Goal: Leave review/rating: Share an evaluation or opinion about a product, service, or content

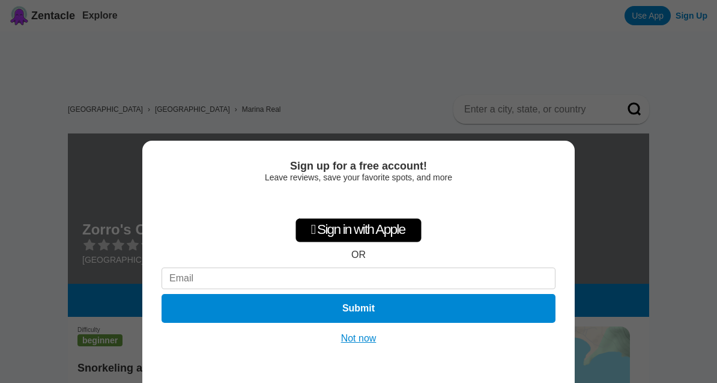
click at [348, 343] on button "Not now" at bounding box center [358, 338] width 43 height 12
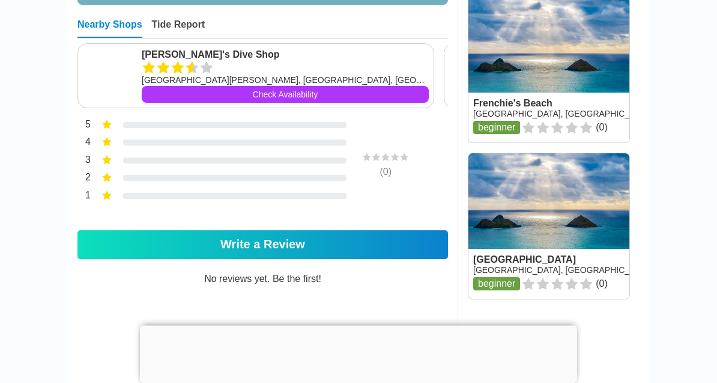
scroll to position [615, 0]
click at [228, 259] on link "Write a Review" at bounding box center [262, 244] width 371 height 29
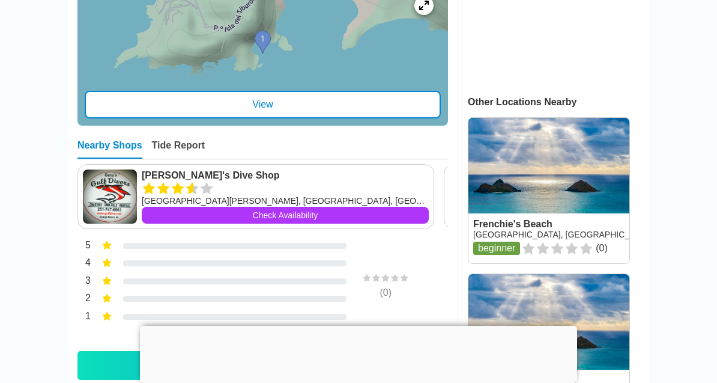
scroll to position [493, 0]
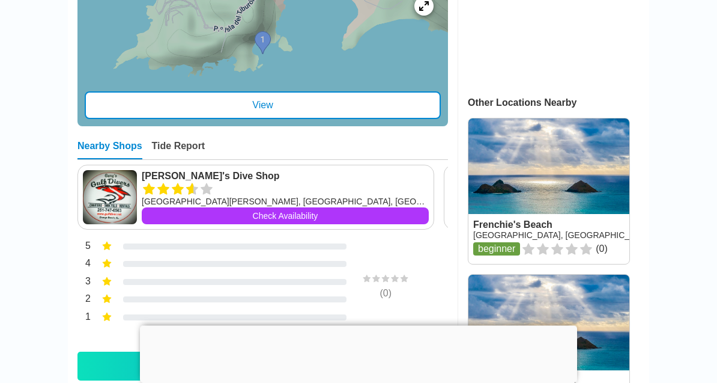
click at [136, 250] on div at bounding box center [235, 247] width 224 height 6
click at [136, 380] on link "Write a Review" at bounding box center [262, 365] width 371 height 29
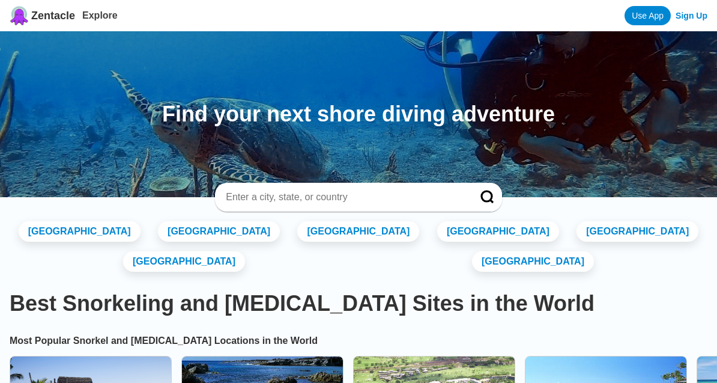
click at [250, 200] on input at bounding box center [344, 197] width 239 height 12
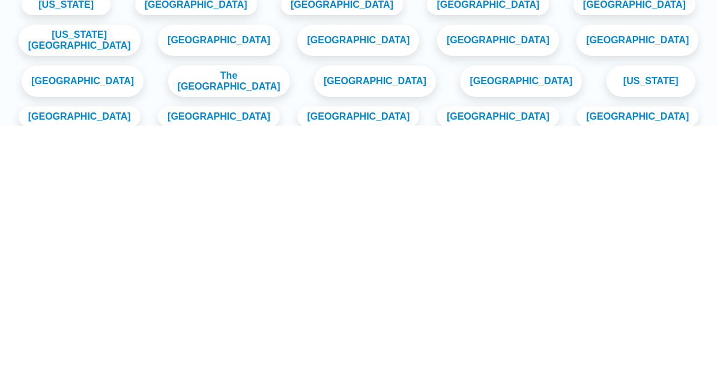
scroll to position [1024, 0]
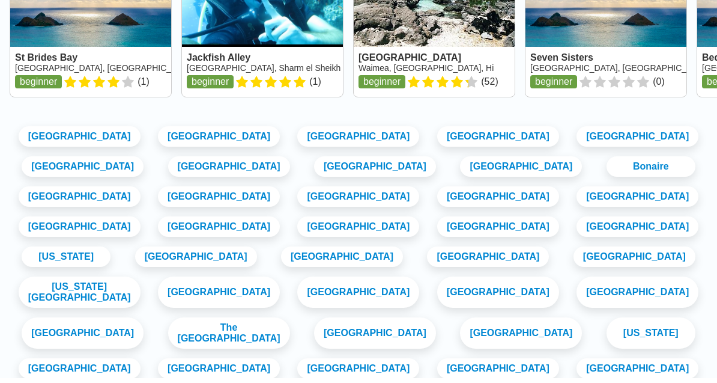
click at [290, 162] on link "[GEOGRAPHIC_DATA]" at bounding box center [229, 172] width 122 height 20
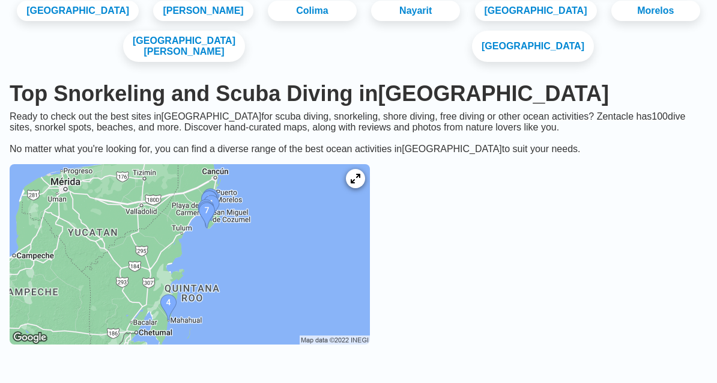
click at [92, 222] on img at bounding box center [190, 254] width 360 height 180
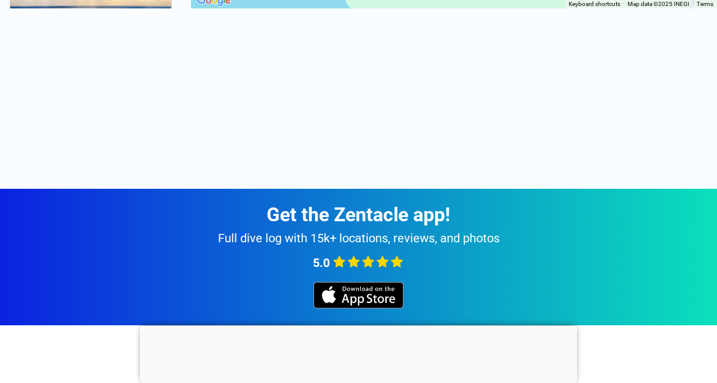
scroll to position [389, 0]
